Goal: Contribute content

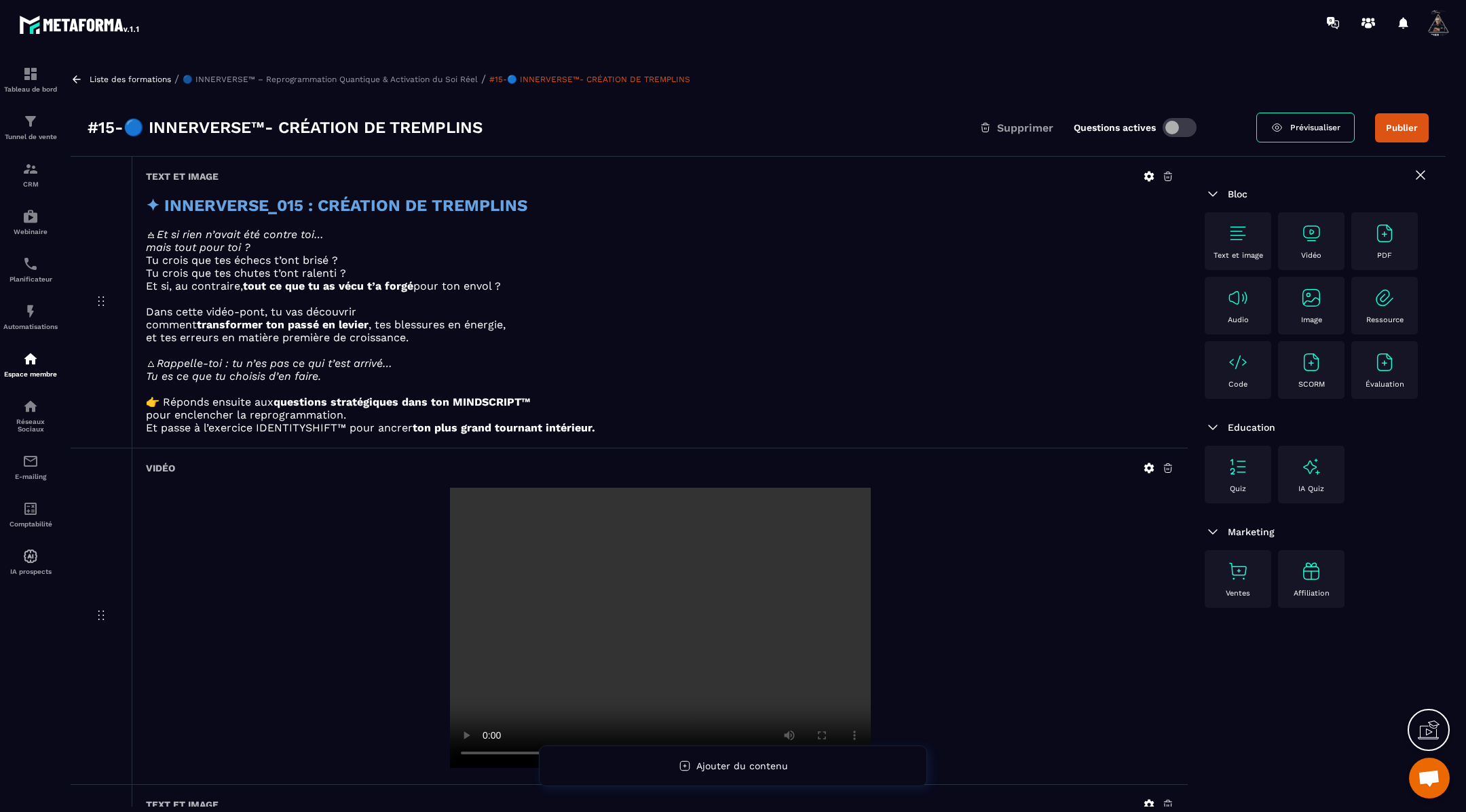
scroll to position [24, 0]
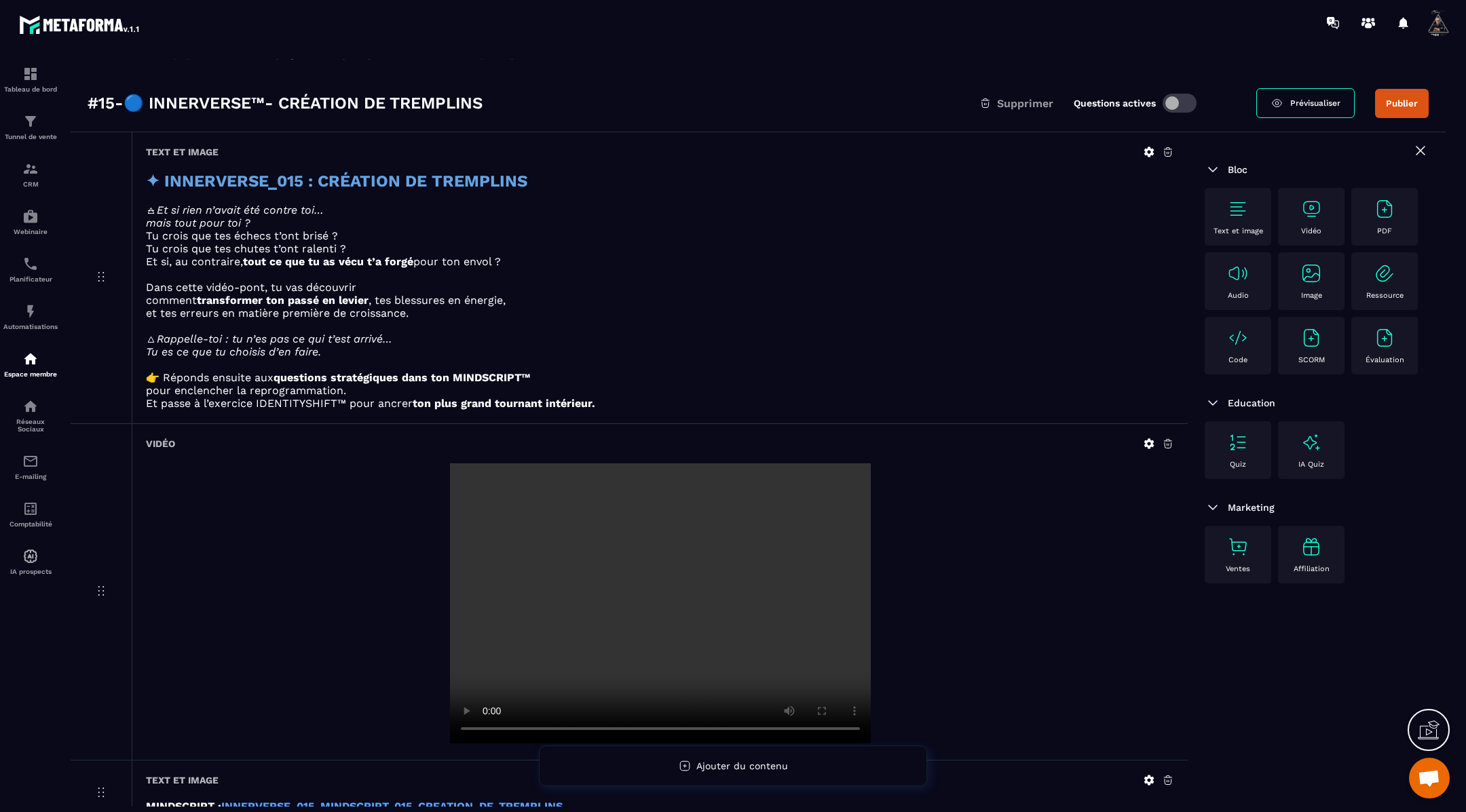
click at [792, 597] on video at bounding box center [660, 603] width 421 height 280
click at [1150, 443] on icon at bounding box center [1149, 444] width 12 height 12
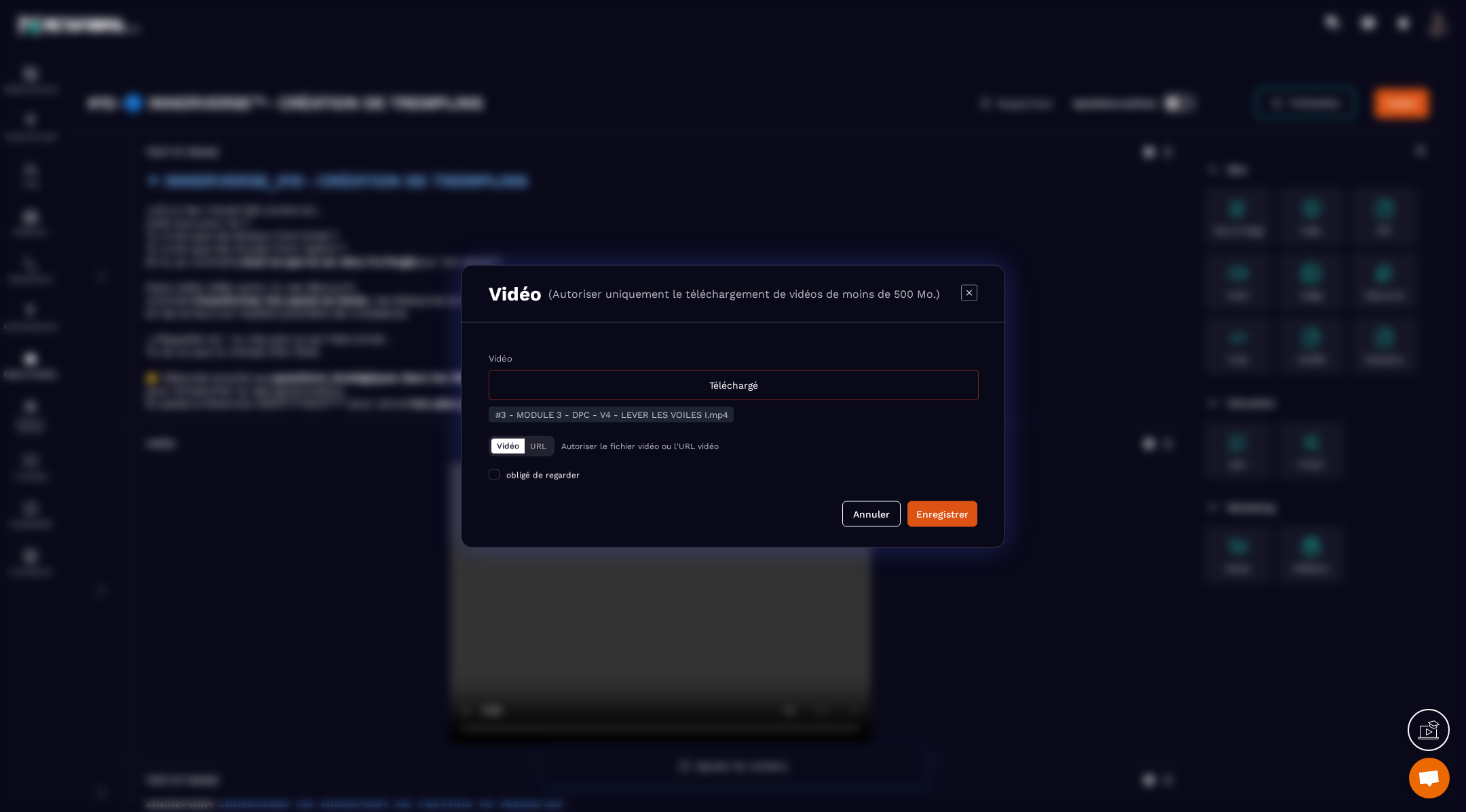
click at [742, 388] on div "Téléchargé" at bounding box center [734, 385] width 490 height 29
click at [0, 0] on input "Vidéo Téléchargé" at bounding box center [0, 0] width 0 height 0
click at [945, 512] on div "Enregistrer" at bounding box center [942, 514] width 52 height 14
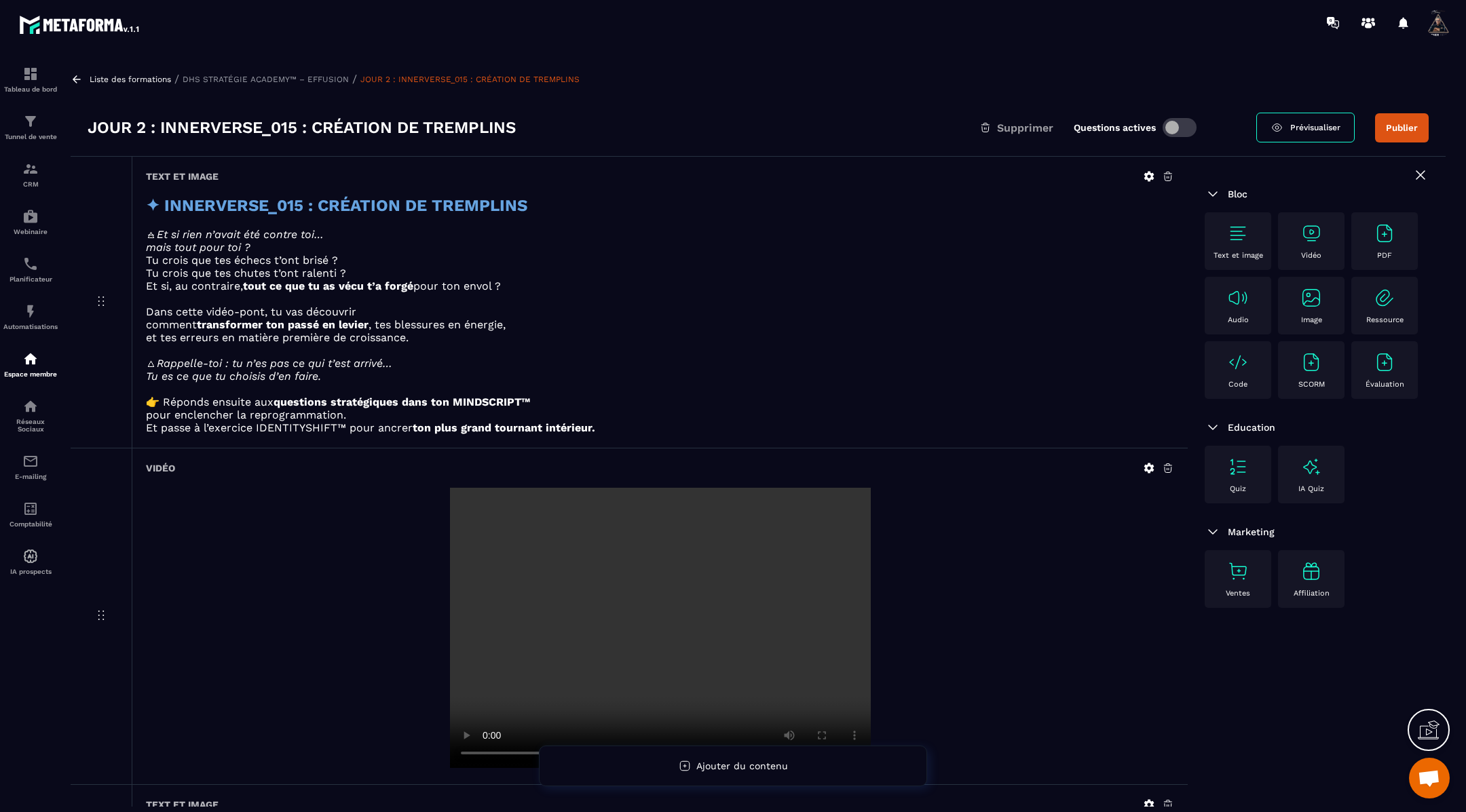
click at [1153, 468] on icon at bounding box center [1149, 468] width 10 height 10
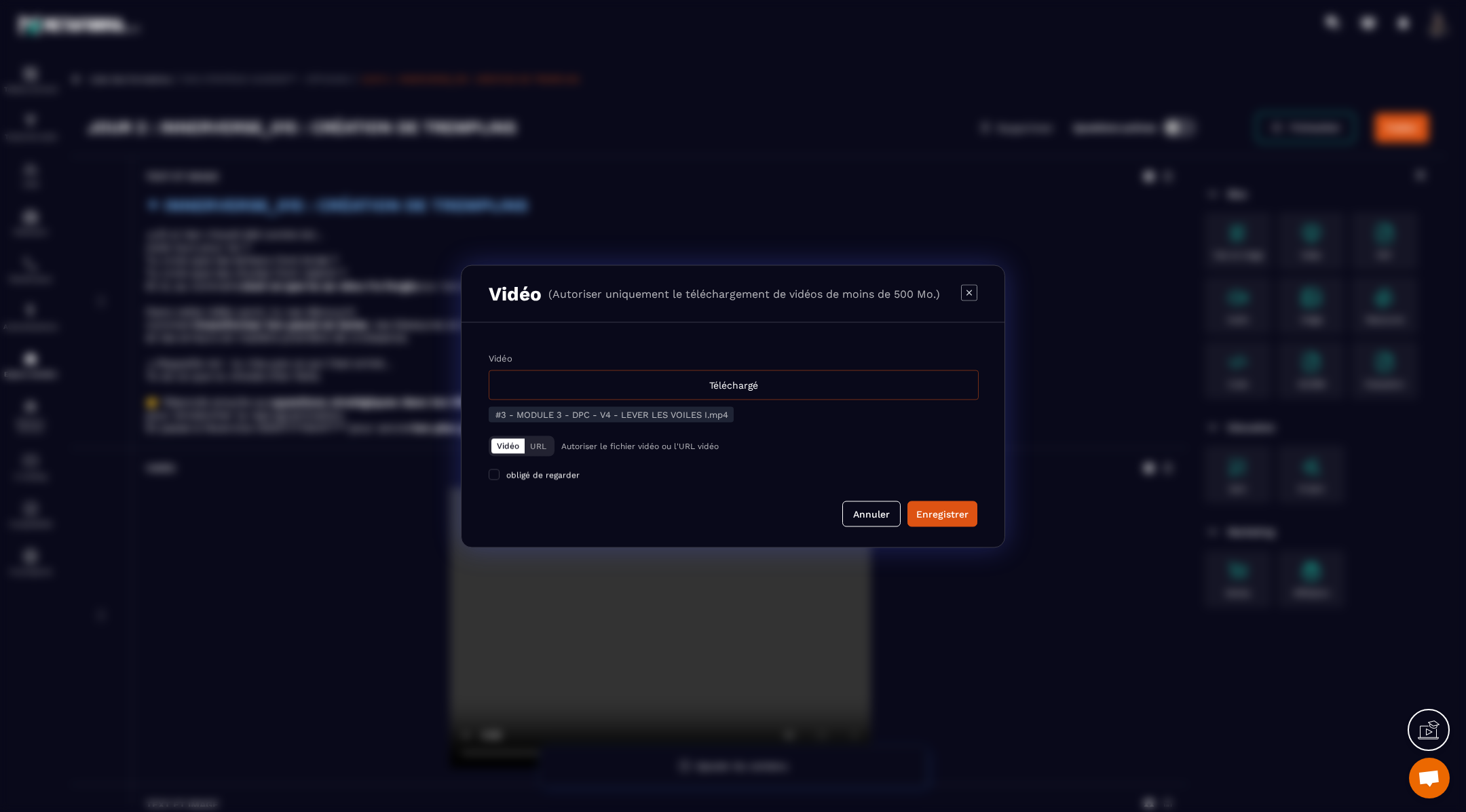
click at [820, 382] on div "Téléchargé" at bounding box center [734, 385] width 490 height 29
click at [0, 0] on input "Vidéo Téléchargé" at bounding box center [0, 0] width 0 height 0
click at [938, 515] on div "Enregistrer" at bounding box center [942, 514] width 52 height 14
